Goal: Transaction & Acquisition: Purchase product/service

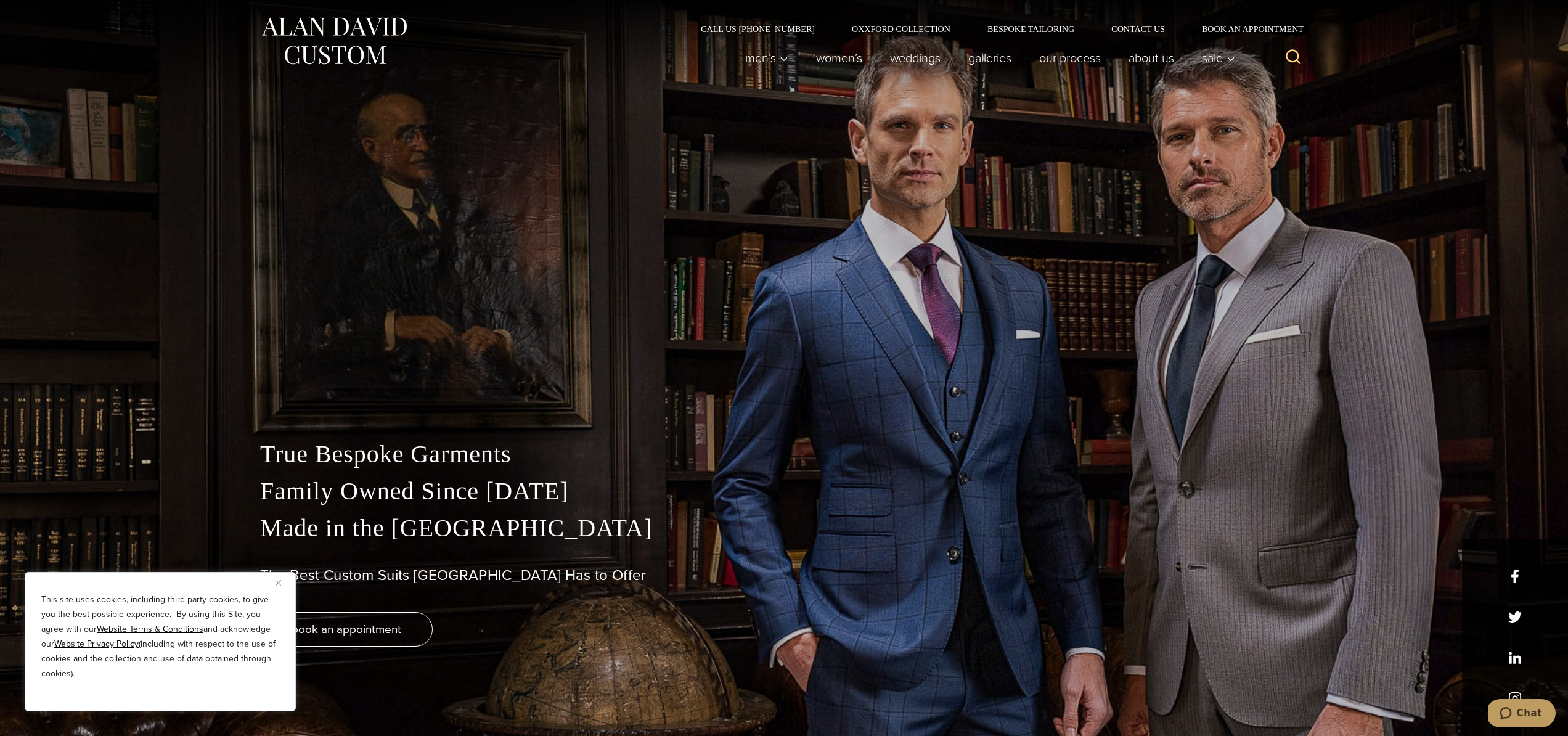
click at [278, 581] on img "Close" at bounding box center [278, 582] width 6 height 6
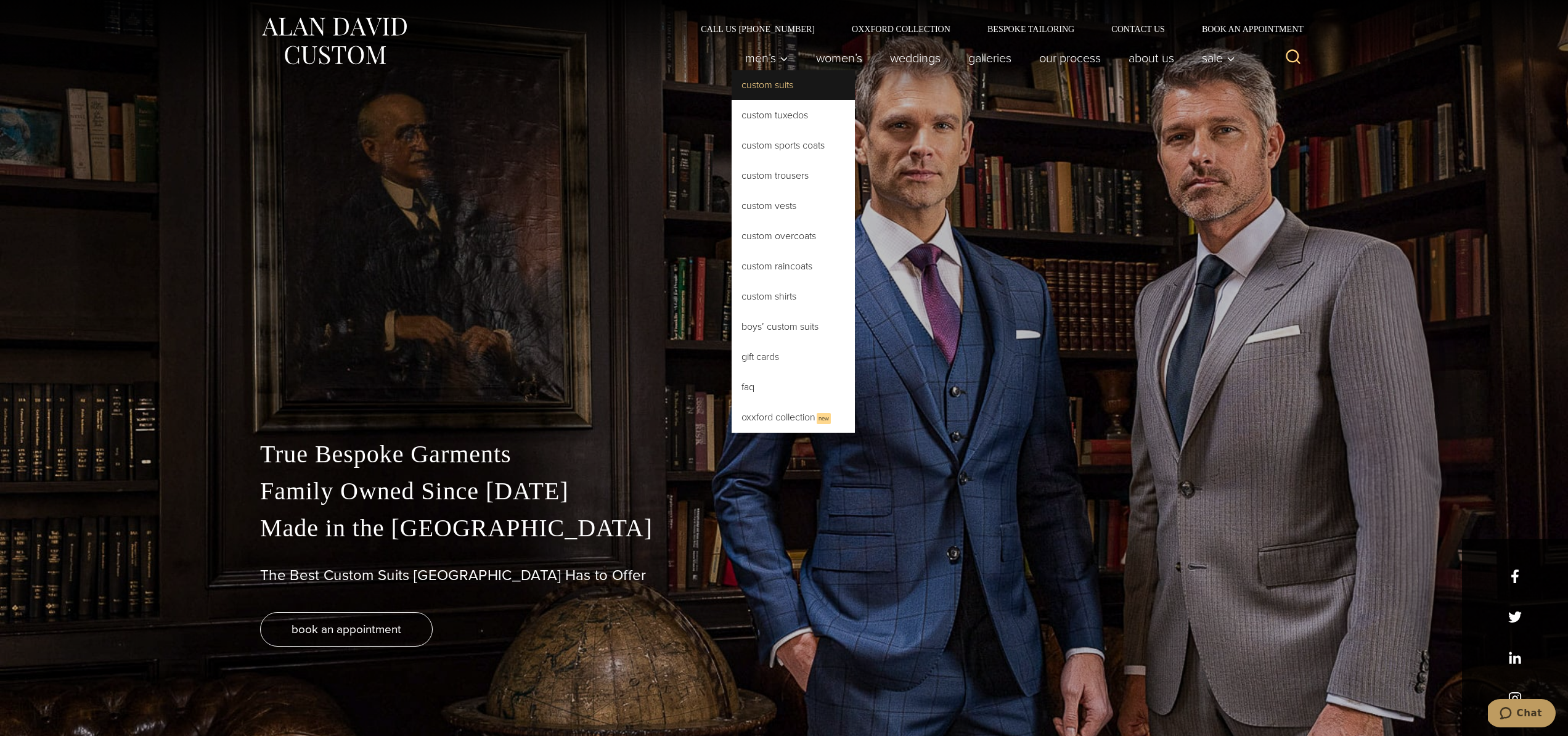
click at [761, 90] on link "Custom Suits" at bounding box center [793, 85] width 124 height 29
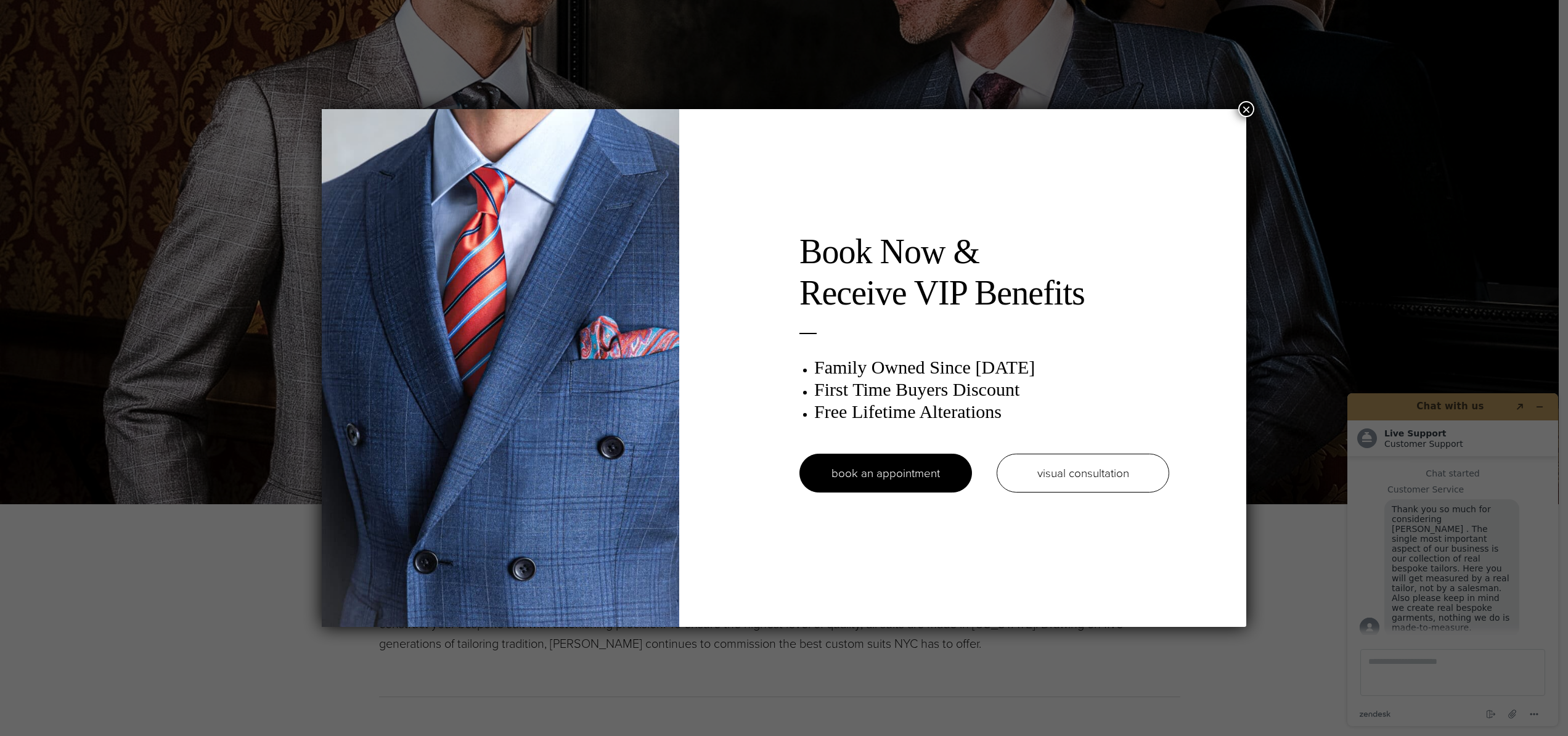
click at [1251, 109] on button "×" at bounding box center [1246, 109] width 16 height 16
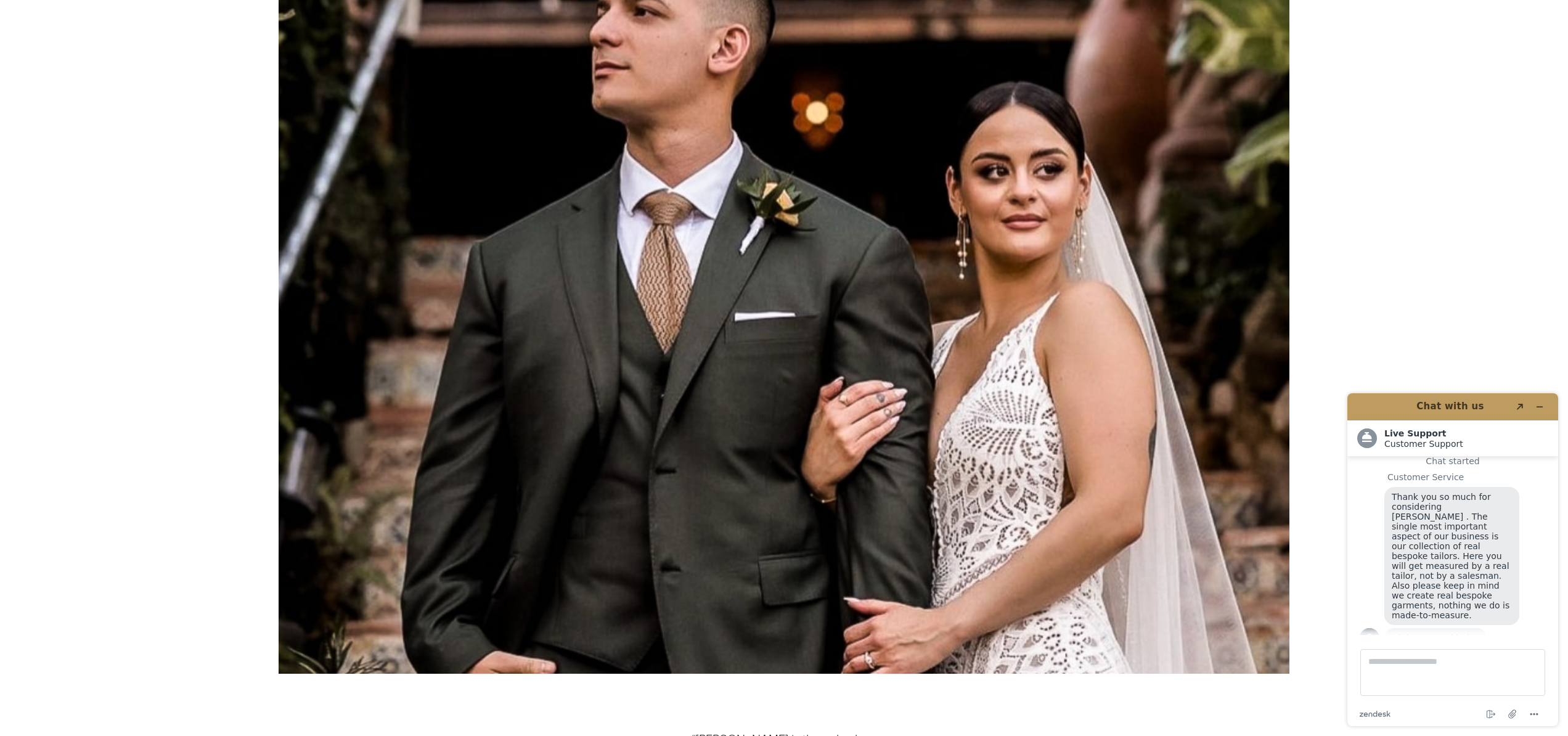
scroll to position [7119, 0]
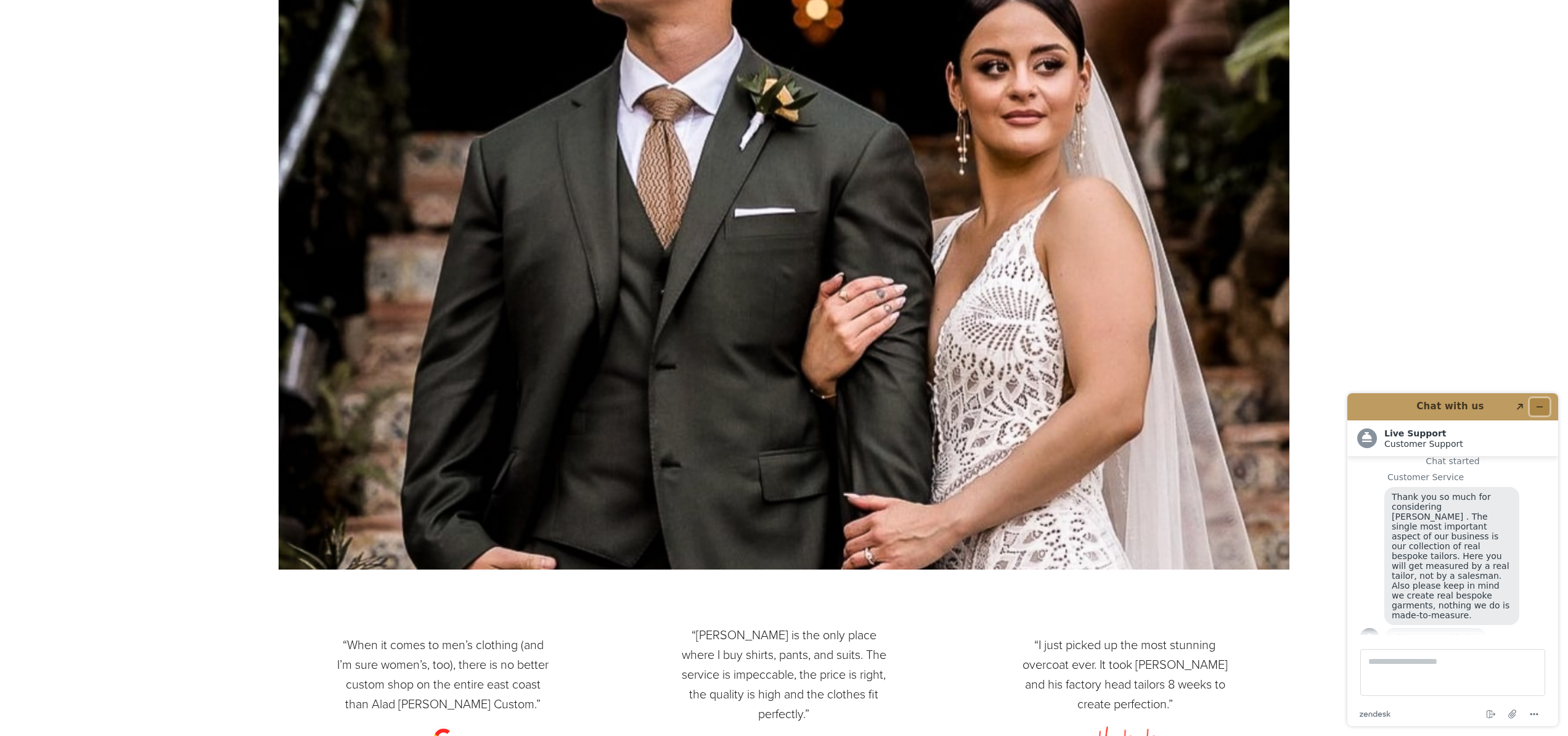
click at [1541, 409] on icon "Minimize widget" at bounding box center [1540, 407] width 9 height 9
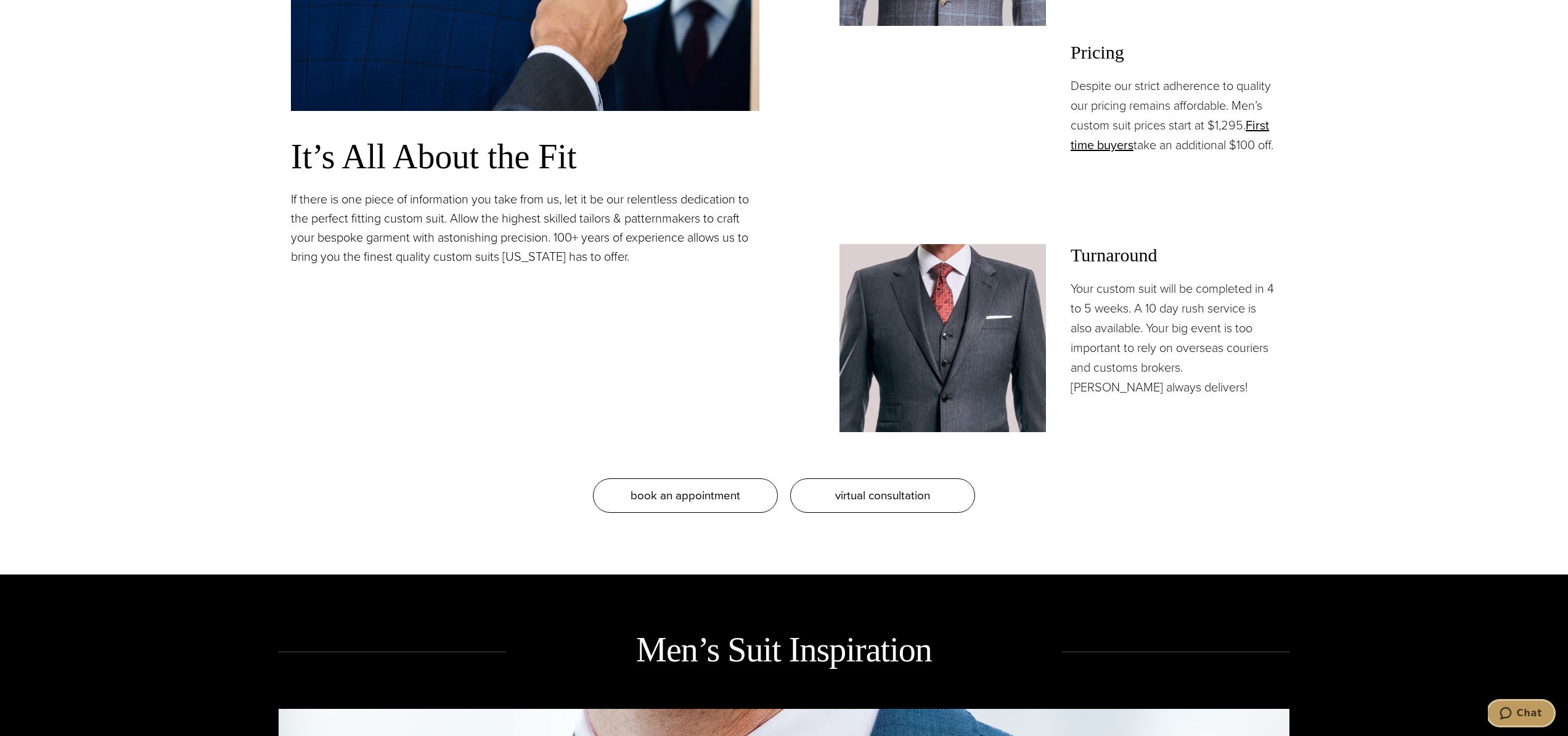
scroll to position [0, 0]
